Goal: Task Accomplishment & Management: Use online tool/utility

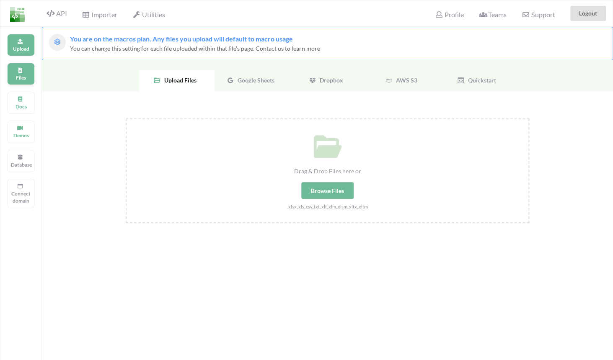
click at [31, 69] on div "Files" at bounding box center [21, 74] width 28 height 22
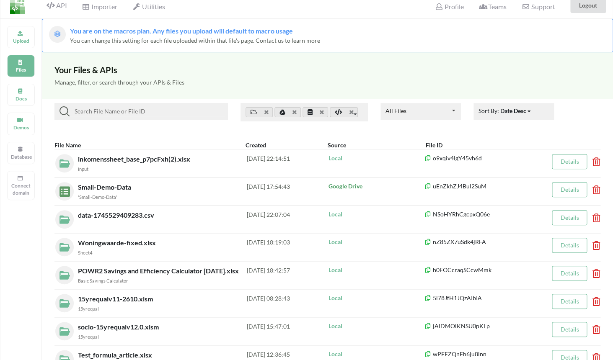
scroll to position [9, 0]
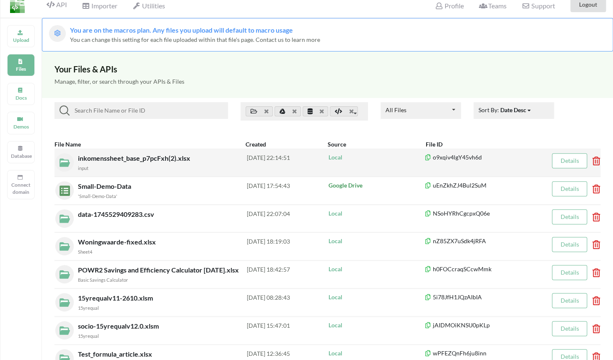
click at [204, 163] on div "inkomenssheet_base_p7pcFxh(2).xlsx input" at bounding box center [162, 162] width 169 height 19
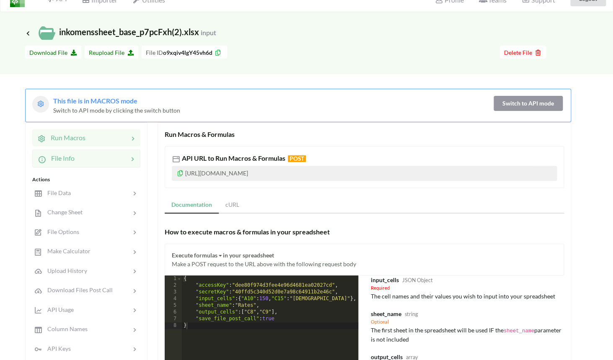
scroll to position [15, 0]
click at [105, 161] on div at bounding box center [102, 158] width 54 height 10
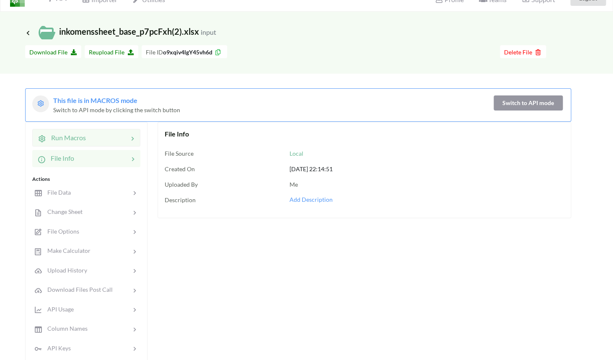
click at [111, 140] on div at bounding box center [107, 138] width 42 height 10
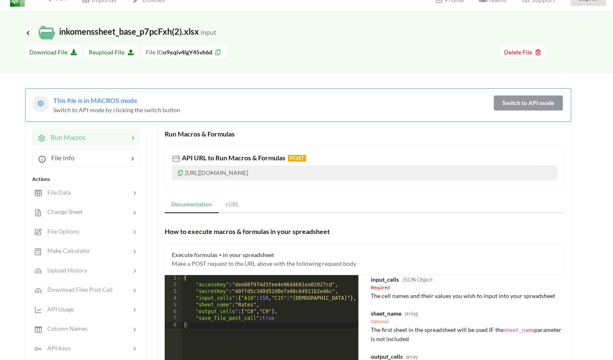
click at [179, 172] on icon at bounding box center [180, 172] width 7 height 6
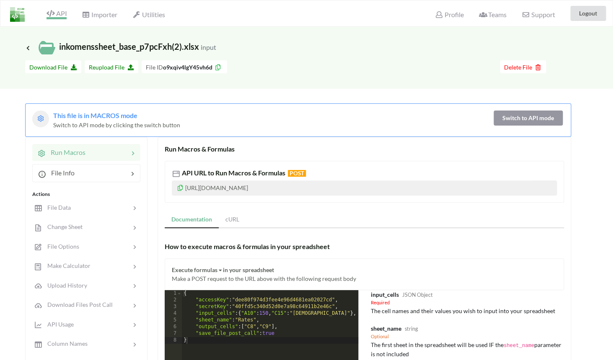
click at [57, 13] on span "API" at bounding box center [57, 14] width 20 height 10
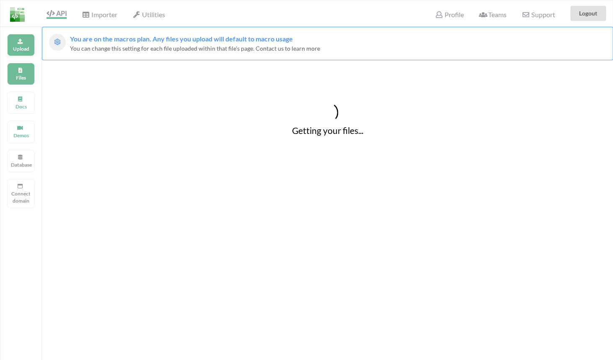
click at [24, 47] on p "Upload" at bounding box center [21, 48] width 20 height 7
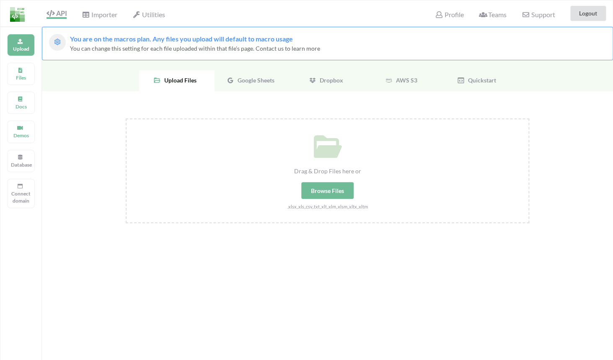
click at [315, 190] on div "Browse Files" at bounding box center [327, 190] width 52 height 17
click at [126, 119] on input "Drag & Drop Files here or Browse Files .xlsx,.xls,.csv,.txt,.xlt,.xlm,.xlsm,.xl…" at bounding box center [126, 119] width 0 height 0
type input "C:\fakepath\mortgage_calculator.xlsx"
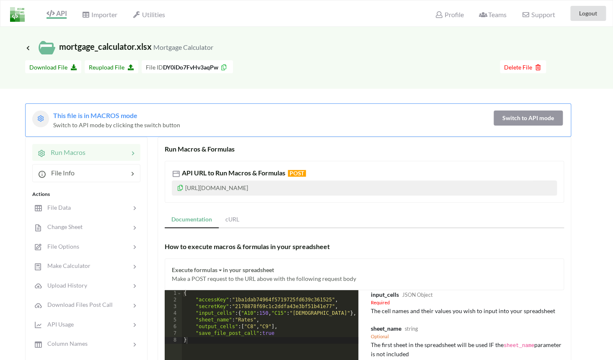
click at [226, 69] on icon at bounding box center [223, 66] width 7 height 6
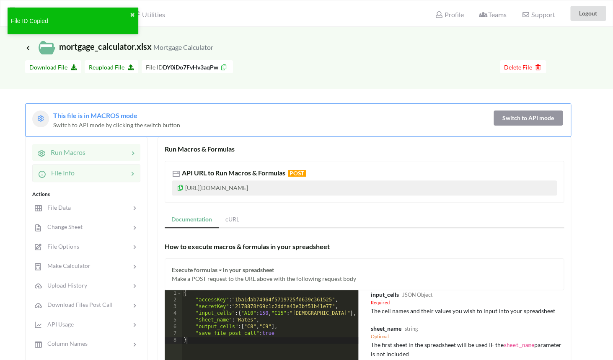
click at [89, 180] on div "File Info" at bounding box center [86, 173] width 108 height 18
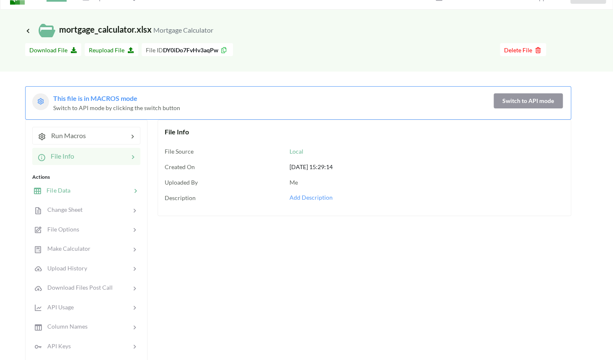
scroll to position [7, 0]
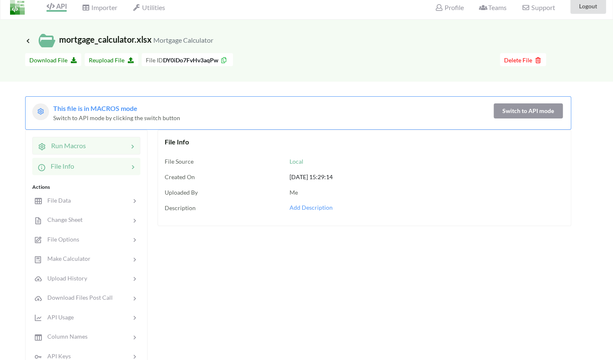
click at [92, 142] on div at bounding box center [107, 146] width 42 height 10
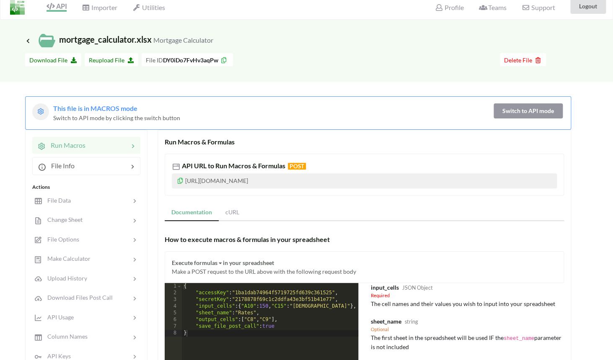
click at [525, 113] on button "Switch to API mode" at bounding box center [528, 110] width 69 height 15
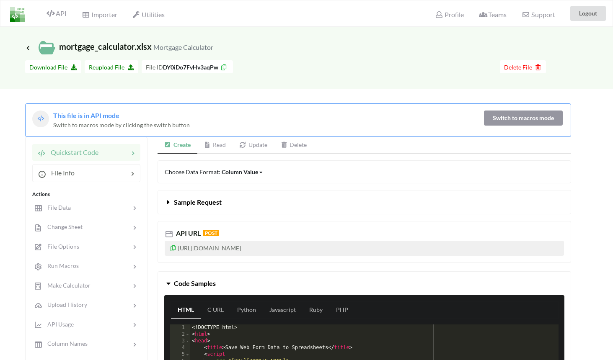
scroll to position [7, 0]
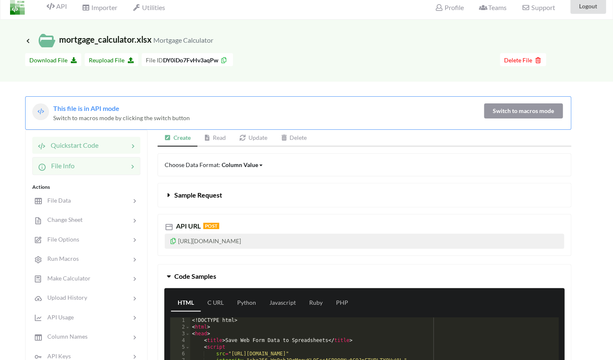
click at [118, 161] on div "File Info" at bounding box center [86, 166] width 108 height 18
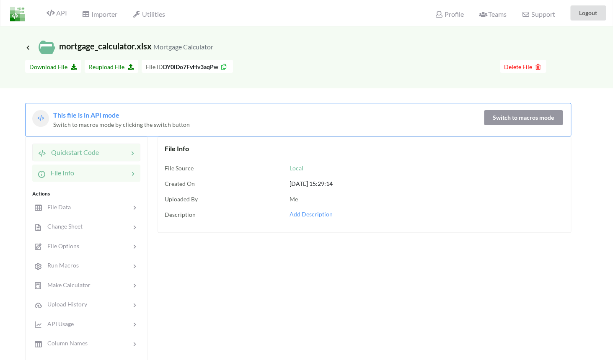
click at [117, 147] on div "Quickstart Code" at bounding box center [86, 153] width 108 height 18
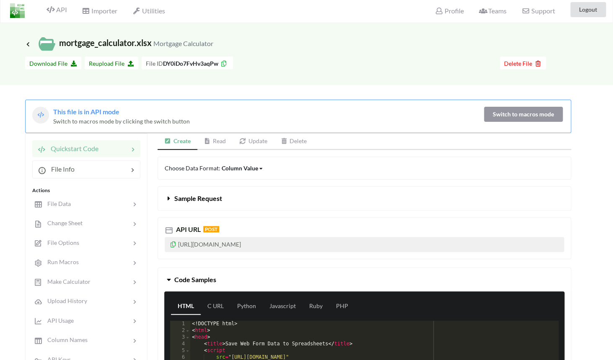
scroll to position [5, 0]
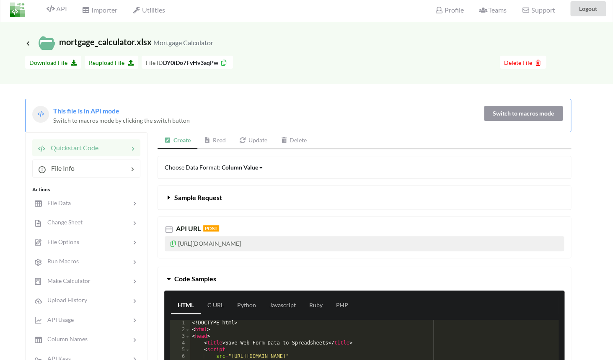
click at [502, 109] on button "Switch to macros mode" at bounding box center [523, 113] width 79 height 15
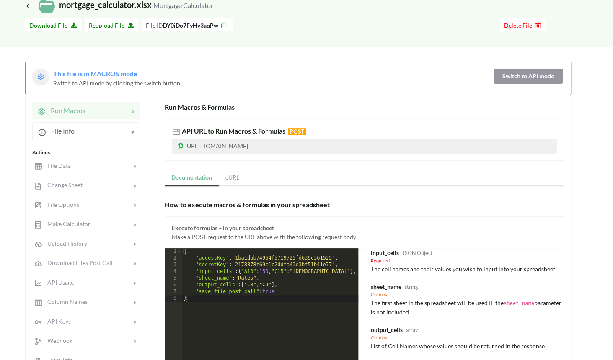
scroll to position [45, 0]
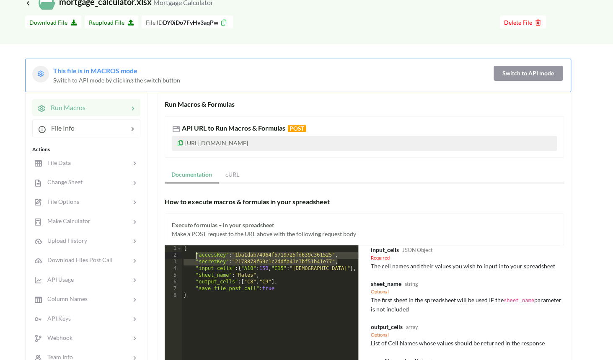
drag, startPoint x: 341, startPoint y: 262, endPoint x: 195, endPoint y: 258, distance: 145.9
click at [195, 258] on div "{ "accessKey" : "1ba1dab74964f5719725fd639c361525" , "secretKey" : "[ENCRYPTION…" at bounding box center [270, 357] width 176 height 223
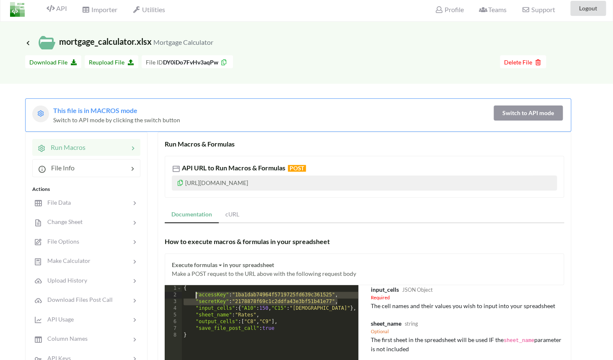
scroll to position [0, 0]
